Goal: Book appointment/travel/reservation

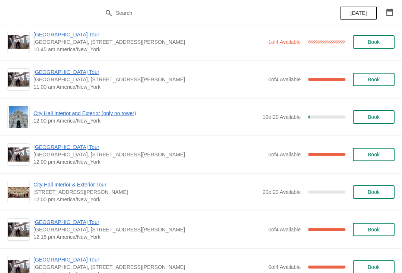
scroll to position [234, 0]
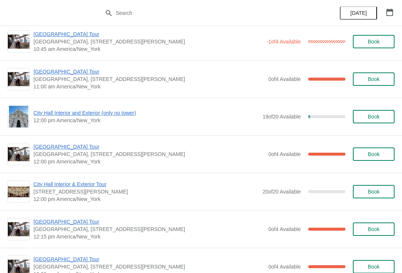
click at [58, 149] on span "[GEOGRAPHIC_DATA] Tour" at bounding box center [148, 146] width 231 height 7
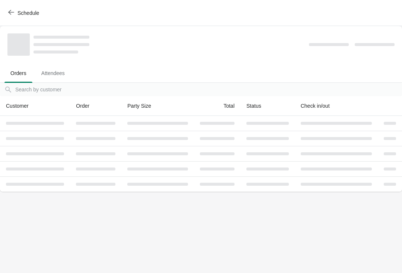
scroll to position [0, 0]
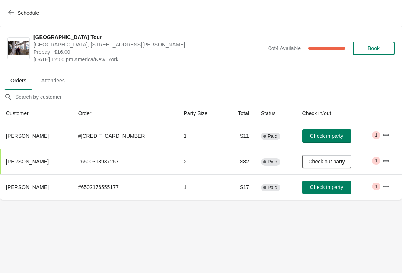
click at [15, 15] on span "Schedule" at bounding box center [24, 12] width 29 height 7
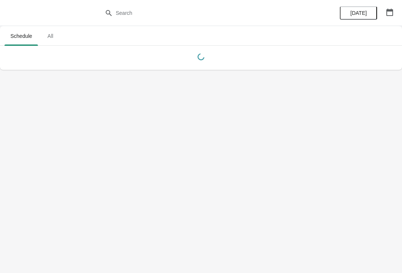
click at [388, 16] on button "button" at bounding box center [389, 12] width 13 height 13
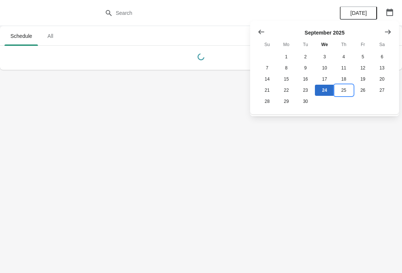
click at [345, 92] on button "25" at bounding box center [343, 90] width 19 height 11
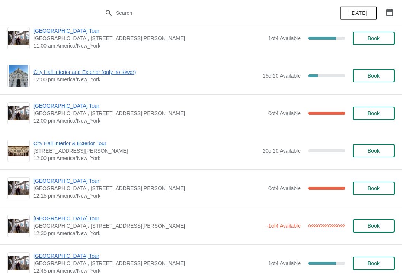
scroll to position [313, 0]
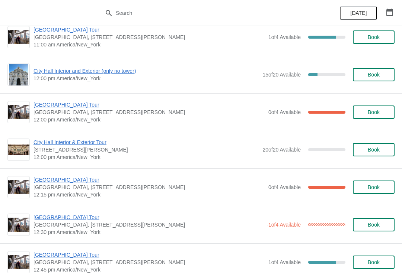
click at [67, 220] on span "[GEOGRAPHIC_DATA] Tour" at bounding box center [147, 217] width 229 height 7
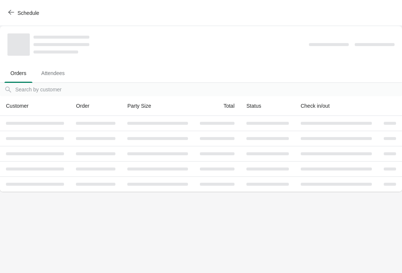
scroll to position [0, 0]
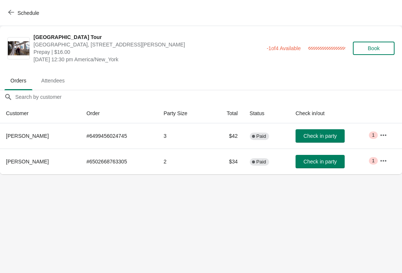
click at [12, 19] on button "Schedule" at bounding box center [24, 12] width 41 height 13
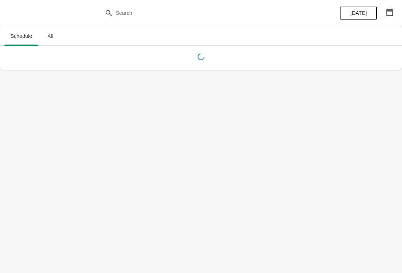
click at [384, 16] on button "button" at bounding box center [389, 12] width 13 height 13
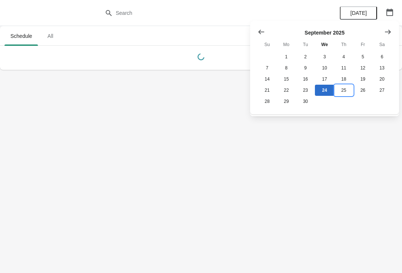
click at [343, 94] on button "25" at bounding box center [343, 90] width 19 height 11
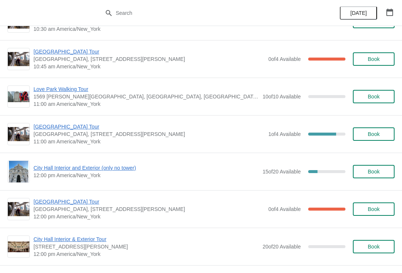
scroll to position [218, 0]
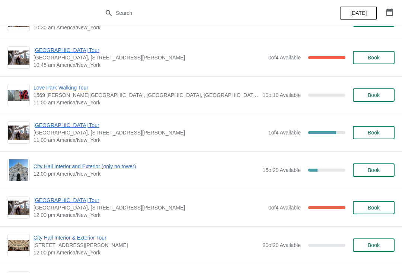
click at [70, 197] on span "[GEOGRAPHIC_DATA] Tour" at bounding box center [148, 200] width 231 height 7
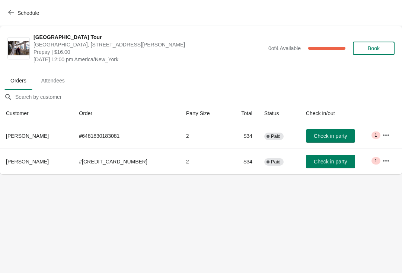
click at [383, 158] on icon "button" at bounding box center [385, 160] width 7 height 7
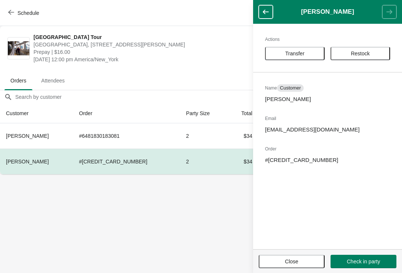
click at [303, 53] on span "Transfer" at bounding box center [294, 54] width 19 height 6
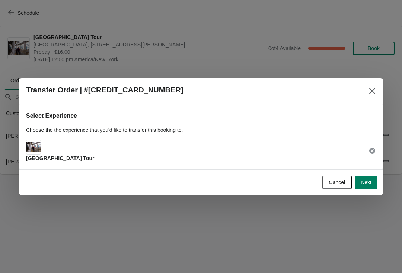
click at [368, 180] on span "Next" at bounding box center [366, 183] width 11 height 6
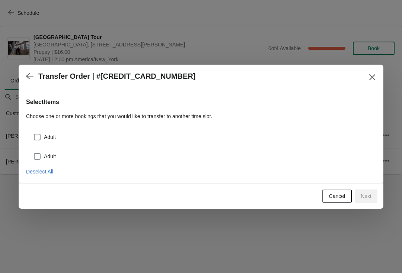
click at [32, 135] on div "Adult" at bounding box center [201, 134] width 350 height 16
click at [42, 156] on label "Adult" at bounding box center [44, 156] width 22 height 10
click at [34, 154] on input "Adult" at bounding box center [34, 153] width 0 height 0
checkbox input "true"
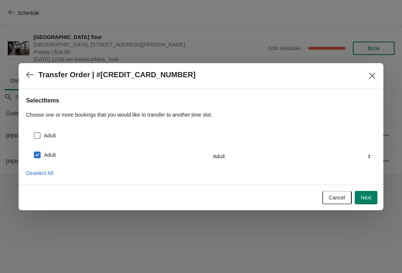
click at [44, 132] on span "Adult" at bounding box center [50, 135] width 12 height 7
click at [34, 132] on input "Adult" at bounding box center [34, 132] width 0 height 0
checkbox input "true"
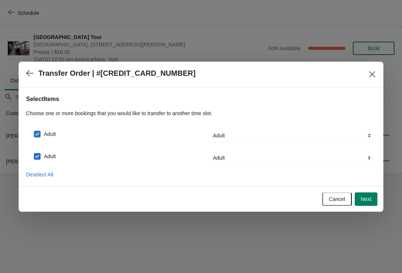
click at [360, 190] on div "Cancel Next" at bounding box center [200, 198] width 356 height 16
click at [369, 202] on span "Next" at bounding box center [366, 199] width 11 height 6
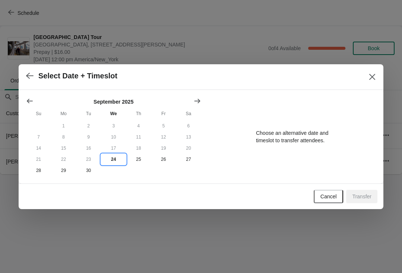
click at [110, 158] on button "24" at bounding box center [113, 159] width 25 height 11
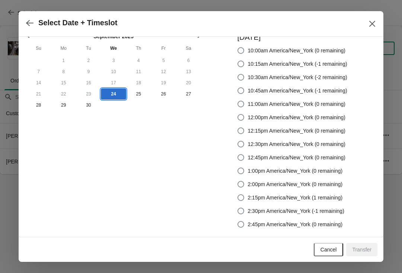
scroll to position [12, 0]
click at [25, 25] on button "button" at bounding box center [29, 23] width 13 height 15
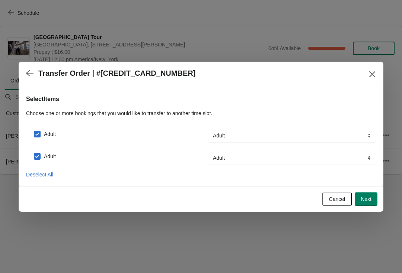
click at [26, 71] on icon "button" at bounding box center [29, 73] width 7 height 7
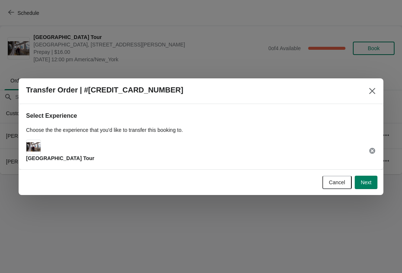
click at [329, 180] on span "Cancel" at bounding box center [337, 183] width 16 height 6
